Goal: Find specific page/section: Find specific page/section

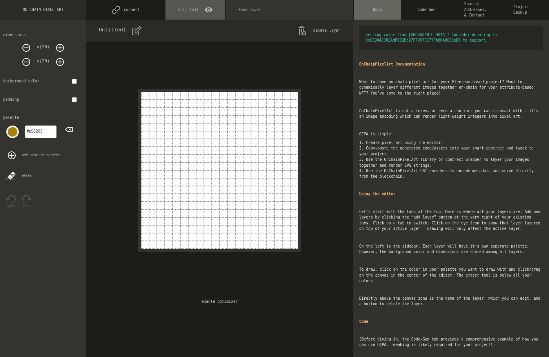
click at [58, 45] on icon at bounding box center [60, 48] width 8 height 8
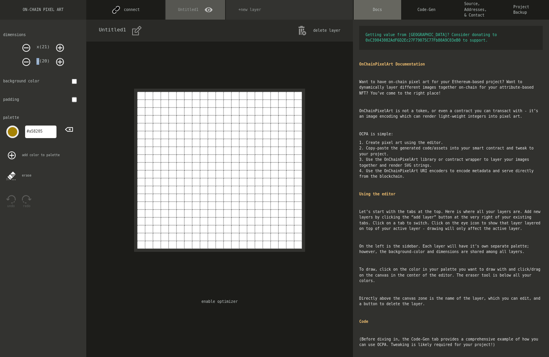
click at [58, 45] on icon at bounding box center [60, 48] width 8 height 8
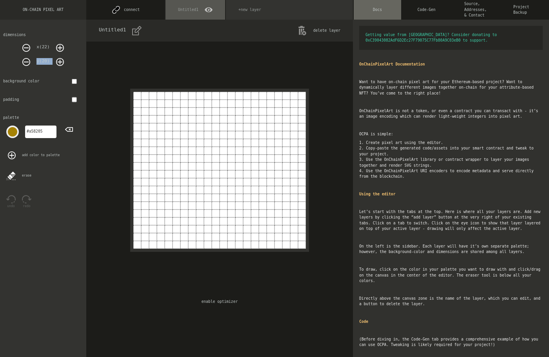
click at [58, 45] on icon at bounding box center [60, 48] width 8 height 8
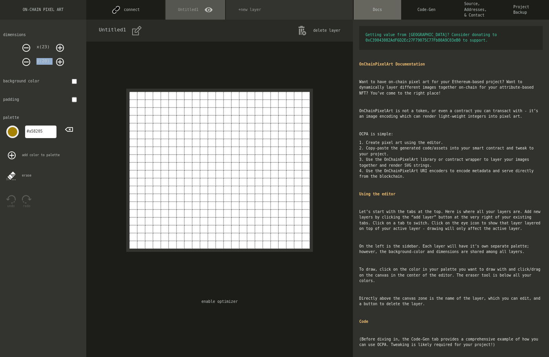
click at [58, 45] on icon at bounding box center [60, 48] width 8 height 8
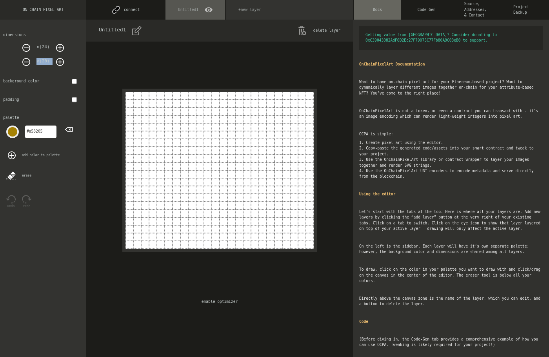
click at [58, 45] on icon at bounding box center [60, 48] width 8 height 8
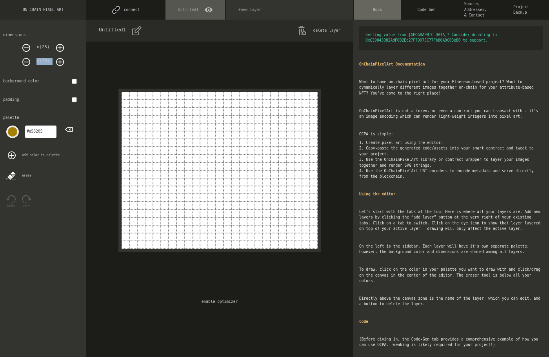
click at [58, 45] on icon at bounding box center [60, 48] width 8 height 8
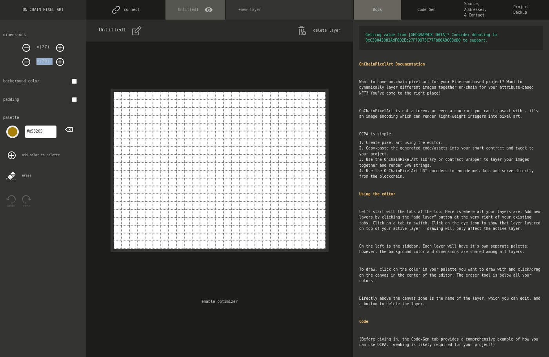
click at [57, 45] on icon at bounding box center [60, 48] width 8 height 8
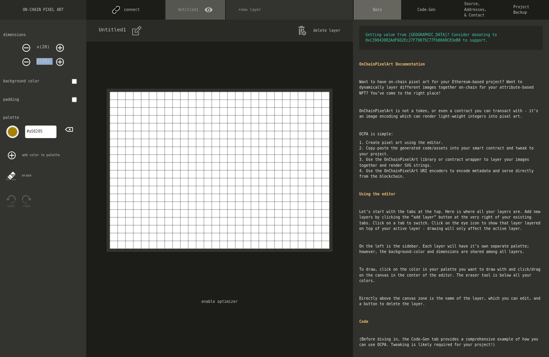
click at [58, 45] on icon at bounding box center [60, 48] width 8 height 8
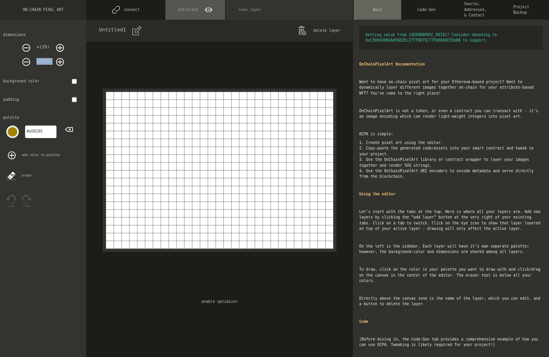
click at [57, 45] on icon at bounding box center [60, 48] width 8 height 8
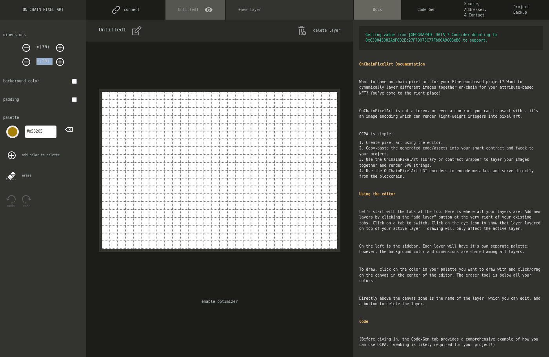
click at [57, 45] on icon at bounding box center [60, 48] width 8 height 8
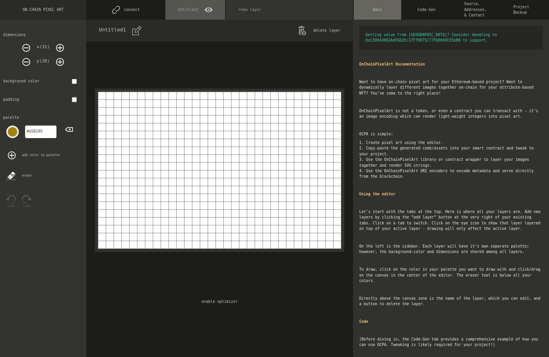
click at [57, 45] on icon at bounding box center [60, 48] width 8 height 8
click at [57, 46] on icon at bounding box center [60, 48] width 8 height 8
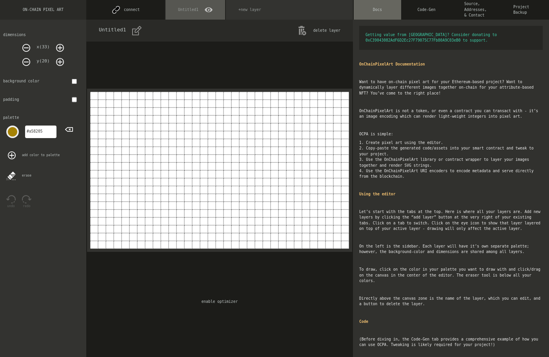
click at [57, 46] on icon at bounding box center [60, 48] width 8 height 8
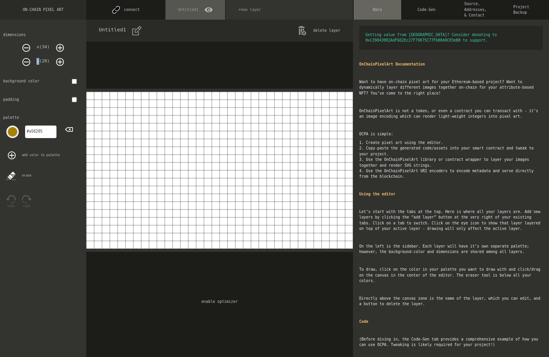
click at [58, 46] on icon at bounding box center [60, 48] width 8 height 8
click at [27, 47] on icon at bounding box center [26, 48] width 8 height 8
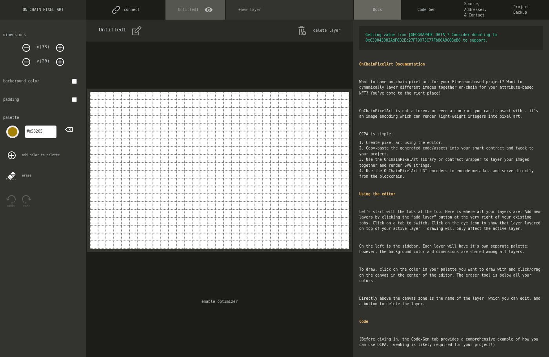
click at [27, 47] on icon at bounding box center [26, 48] width 8 height 8
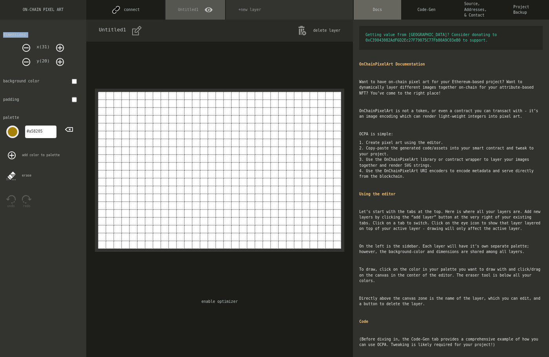
click at [27, 47] on icon at bounding box center [26, 48] width 8 height 8
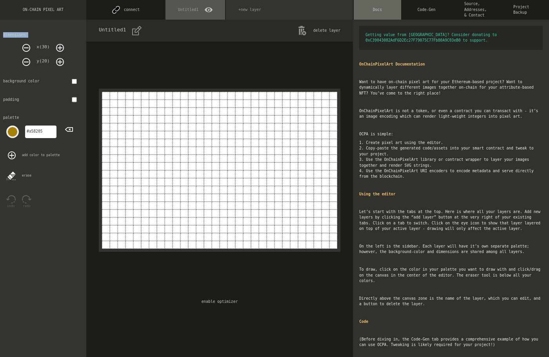
click at [27, 47] on icon at bounding box center [26, 48] width 8 height 8
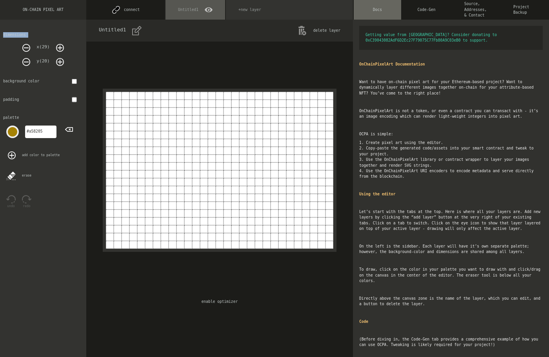
click at [27, 47] on icon at bounding box center [26, 48] width 8 height 8
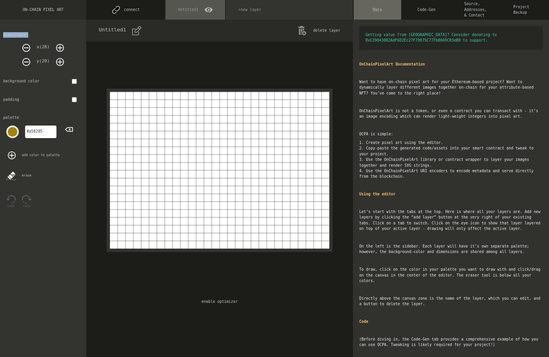
click at [27, 47] on icon at bounding box center [26, 48] width 8 height 8
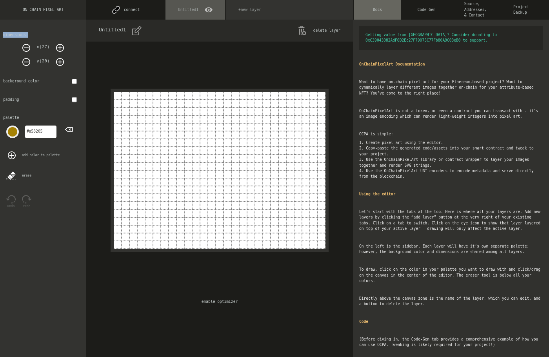
click at [27, 47] on icon at bounding box center [26, 48] width 8 height 8
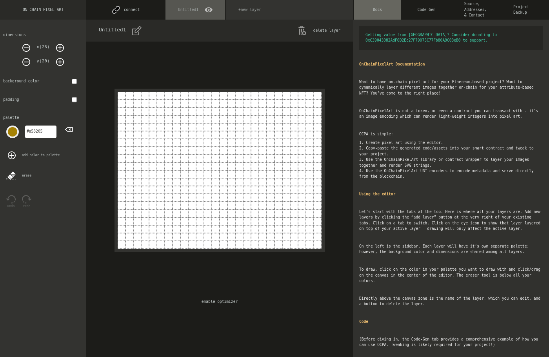
click at [26, 47] on icon at bounding box center [26, 48] width 8 height 8
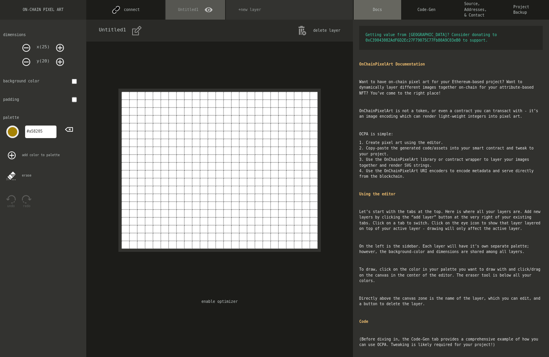
click at [56, 46] on icon at bounding box center [60, 48] width 8 height 8
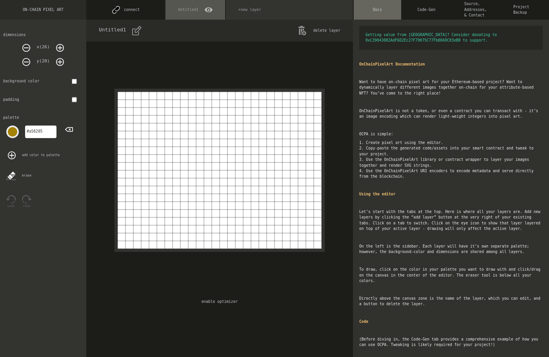
click at [56, 46] on icon at bounding box center [60, 48] width 8 height 8
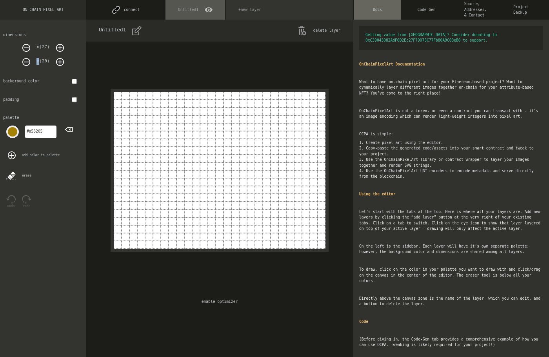
click at [56, 46] on icon at bounding box center [60, 48] width 8 height 8
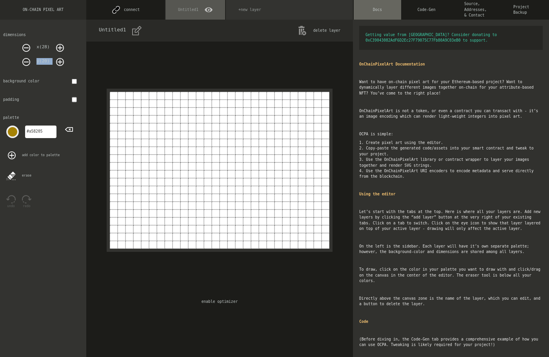
click at [56, 46] on icon at bounding box center [60, 48] width 8 height 8
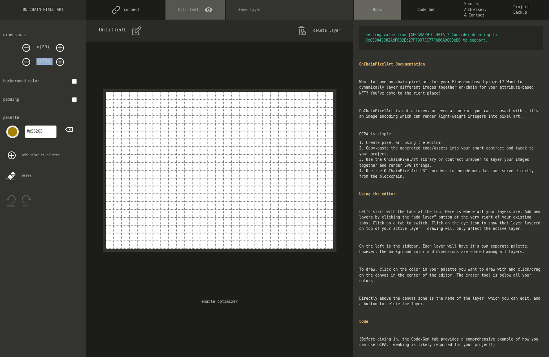
click at [56, 46] on icon at bounding box center [60, 48] width 8 height 8
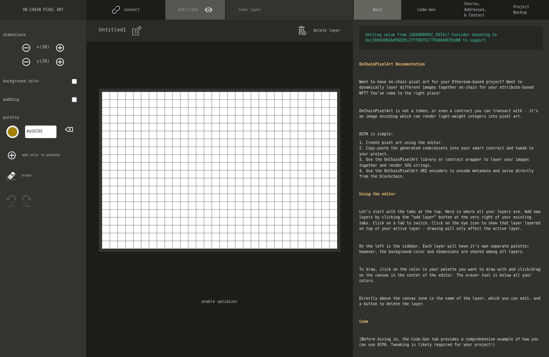
click at [59, 46] on icon at bounding box center [60, 48] width 8 height 8
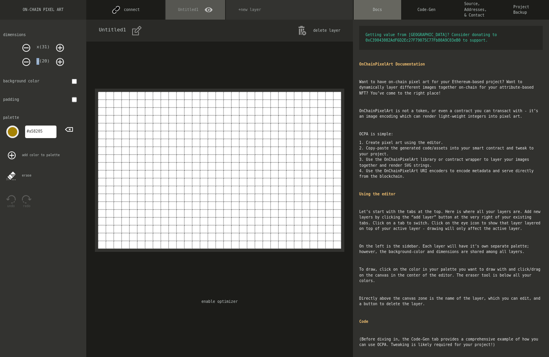
click at [59, 46] on icon at bounding box center [60, 48] width 8 height 8
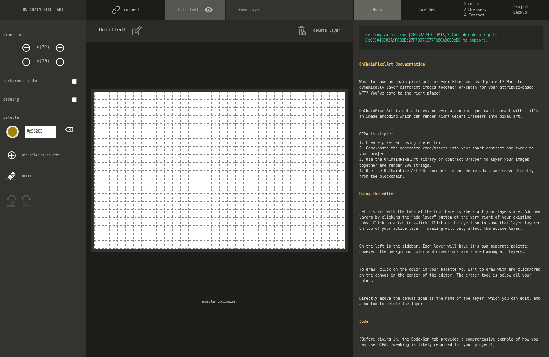
click at [58, 58] on icon at bounding box center [60, 62] width 8 height 8
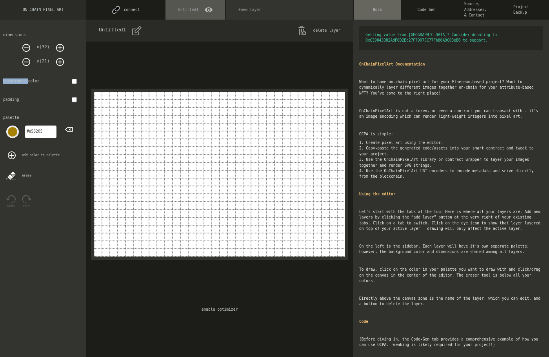
click at [58, 58] on icon at bounding box center [60, 62] width 8 height 8
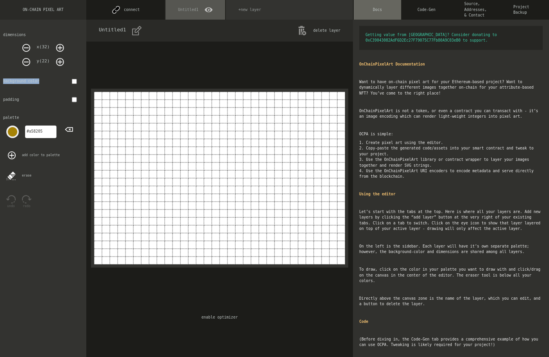
click at [58, 58] on icon at bounding box center [60, 62] width 8 height 8
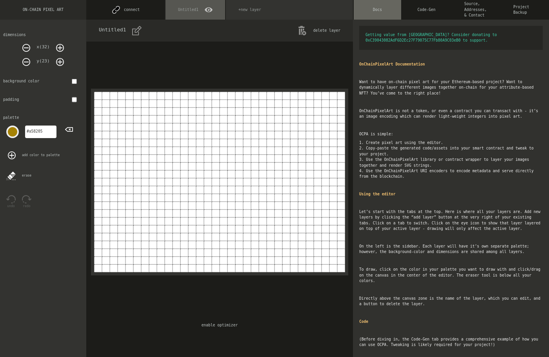
click at [58, 58] on icon at bounding box center [60, 62] width 8 height 8
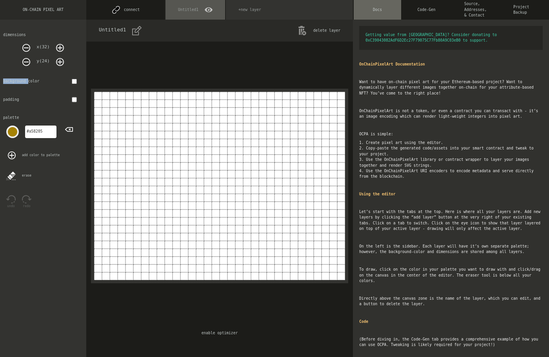
click at [58, 58] on icon at bounding box center [60, 62] width 8 height 8
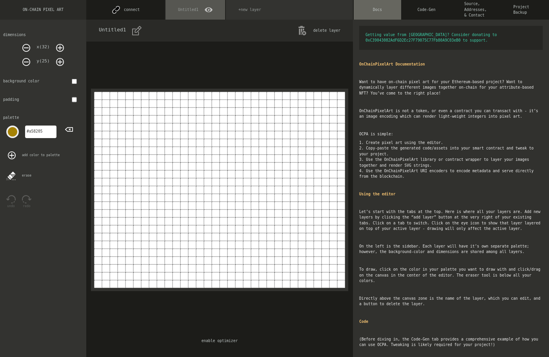
click at [58, 58] on icon at bounding box center [60, 62] width 8 height 8
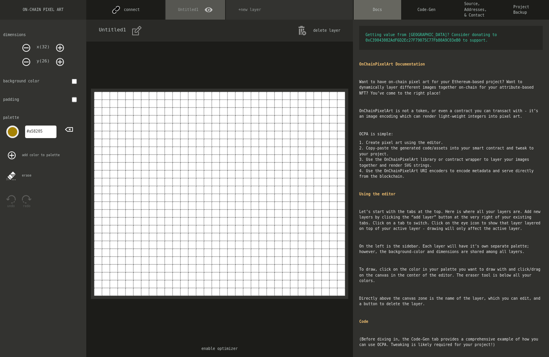
click at [58, 58] on icon at bounding box center [60, 62] width 8 height 8
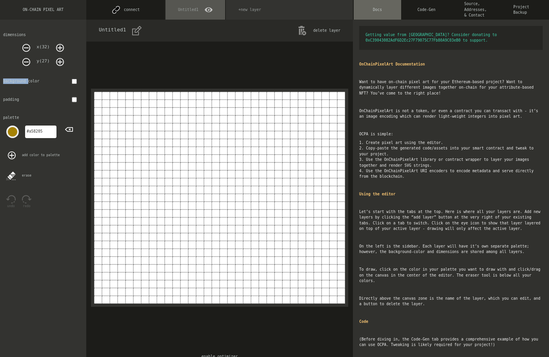
click at [58, 58] on icon at bounding box center [60, 62] width 8 height 8
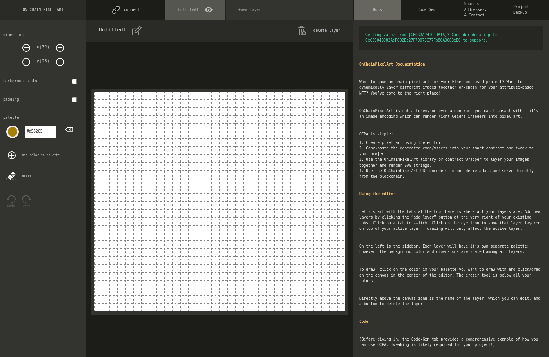
click at [58, 58] on icon at bounding box center [60, 62] width 8 height 8
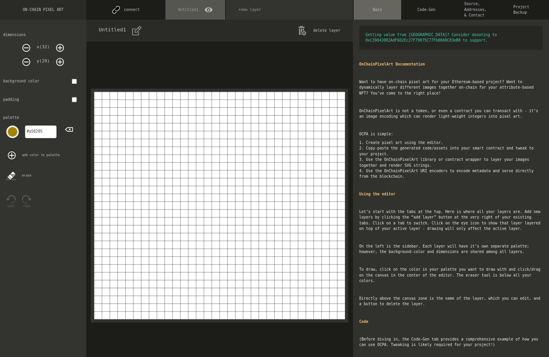
click at [58, 58] on icon at bounding box center [60, 62] width 8 height 8
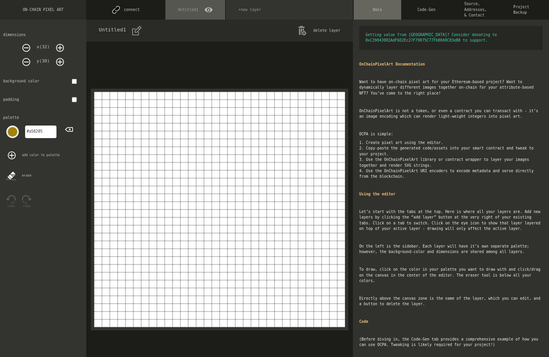
click at [58, 58] on icon at bounding box center [60, 62] width 8 height 8
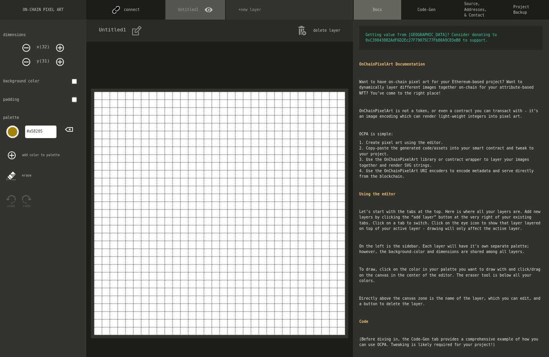
click at [27, 61] on icon at bounding box center [26, 62] width 8 height 8
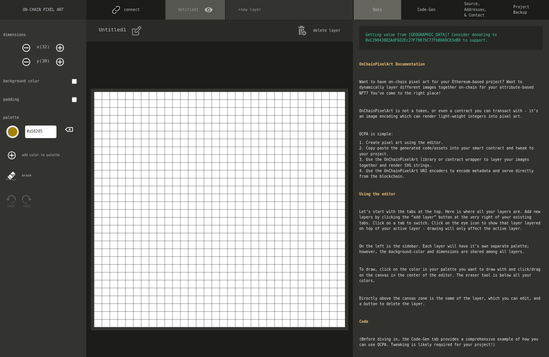
click at [61, 62] on icon at bounding box center [59, 62] width 5 height 5
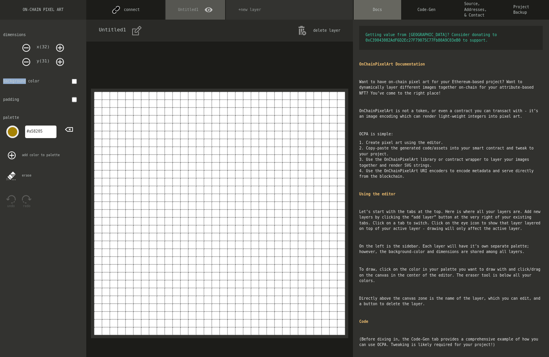
click at [60, 62] on icon at bounding box center [59, 62] width 5 height 5
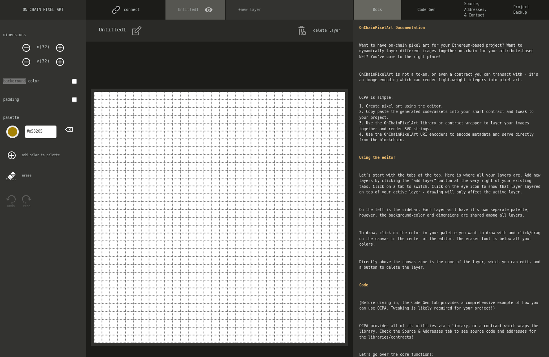
scroll to position [39, 0]
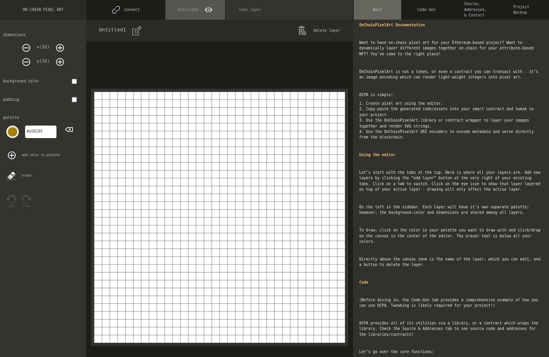
drag, startPoint x: 72, startPoint y: 273, endPoint x: 139, endPoint y: 241, distance: 74.4
click at [72, 272] on div "dimensions x( 32 ) y( 32 ) background color padding palette #a58205 add color t…" at bounding box center [43, 189] width 86 height 338
